Goal: Task Accomplishment & Management: Manage account settings

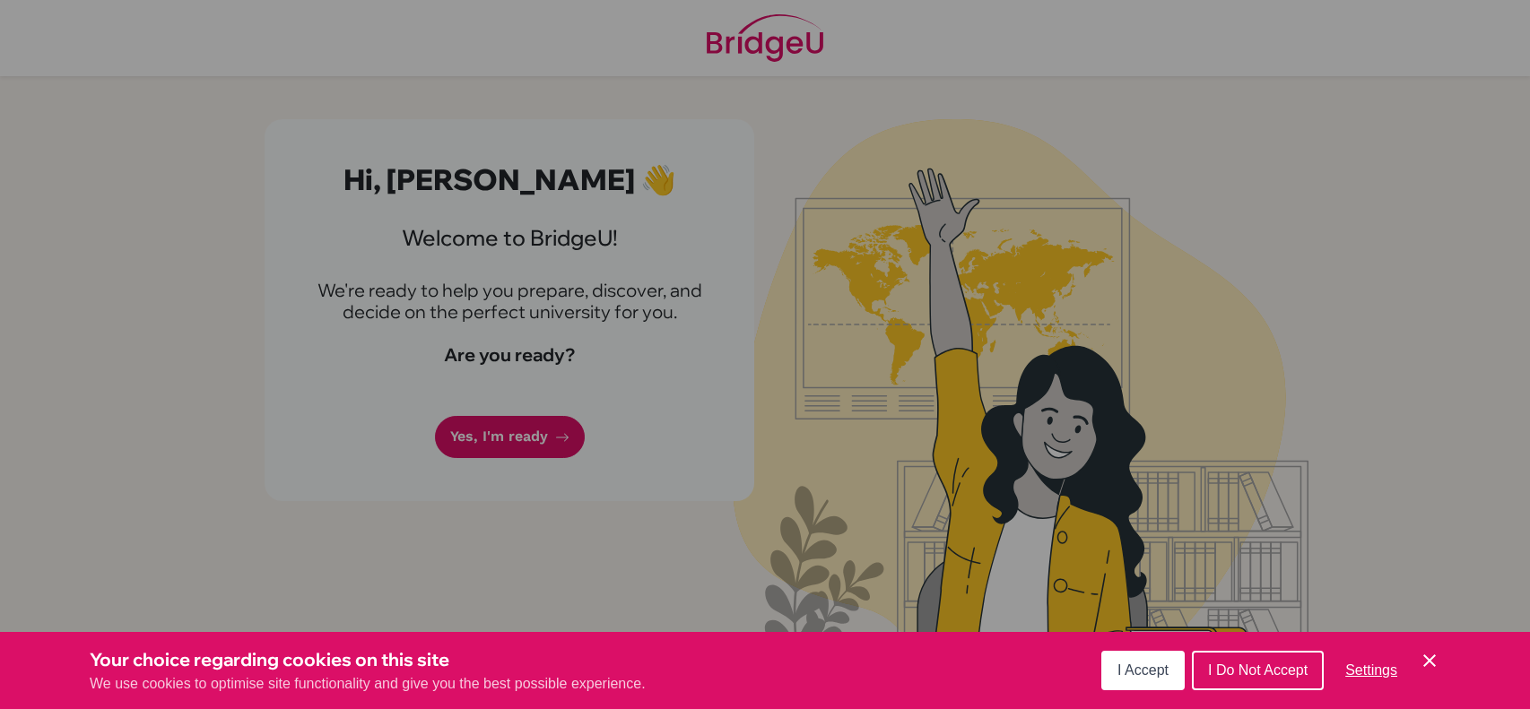
click at [798, 602] on div "Cookie Preferences" at bounding box center [765, 354] width 1530 height 709
click at [1166, 663] on span "I Accept" at bounding box center [1142, 670] width 51 height 15
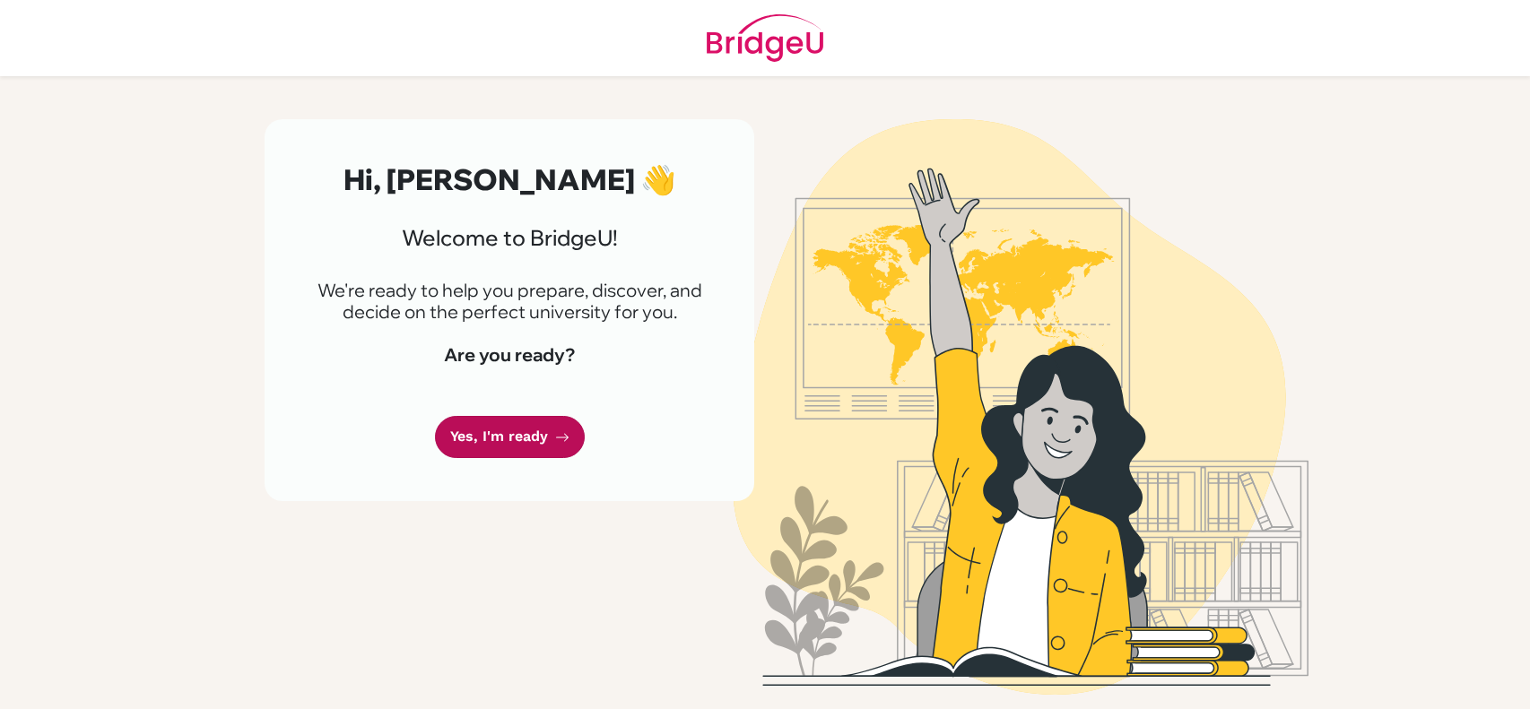
click at [520, 436] on link "Yes, I'm ready" at bounding box center [510, 437] width 150 height 42
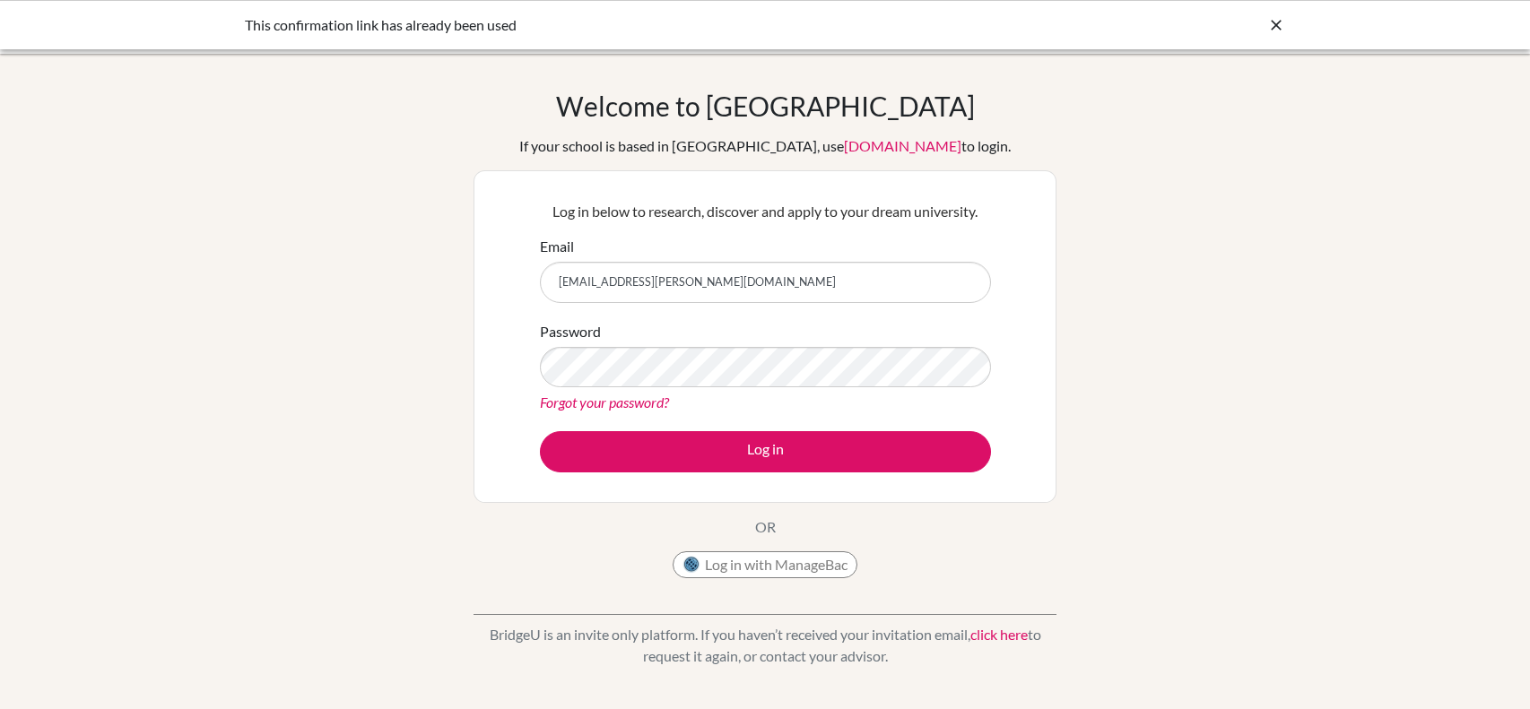
type input "[EMAIL_ADDRESS][PERSON_NAME][DOMAIN_NAME]"
click at [540, 431] on button "Log in" at bounding box center [765, 451] width 451 height 41
